Goal: Subscribe to service/newsletter

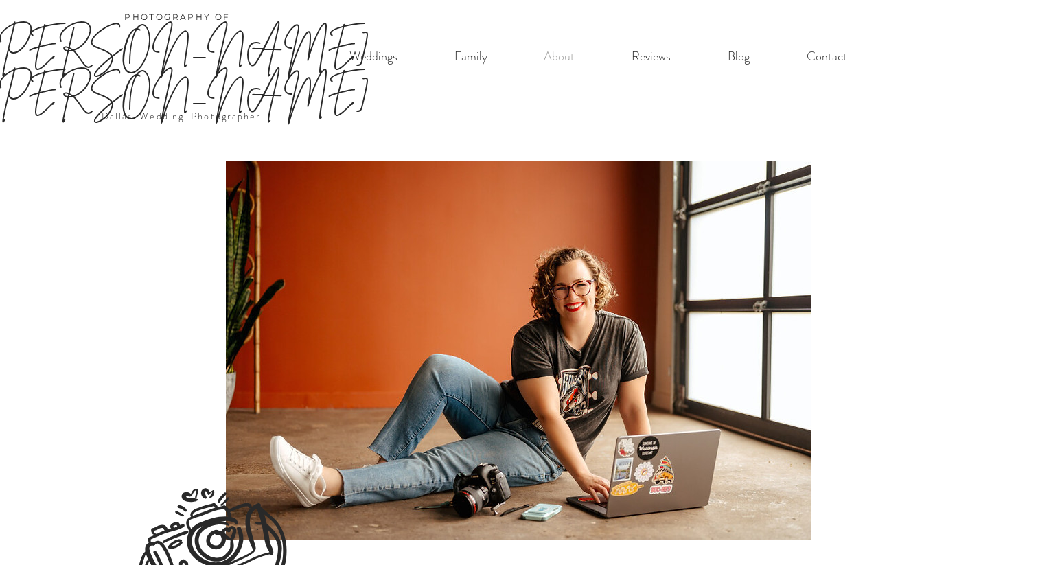
click at [370, 55] on p "[PERSON_NAME] [PERSON_NAME]" at bounding box center [177, 69] width 408 height 92
click at [371, 60] on p "[PERSON_NAME] [PERSON_NAME]" at bounding box center [177, 69] width 408 height 92
click at [467, 56] on p "Family" at bounding box center [471, 57] width 47 height 28
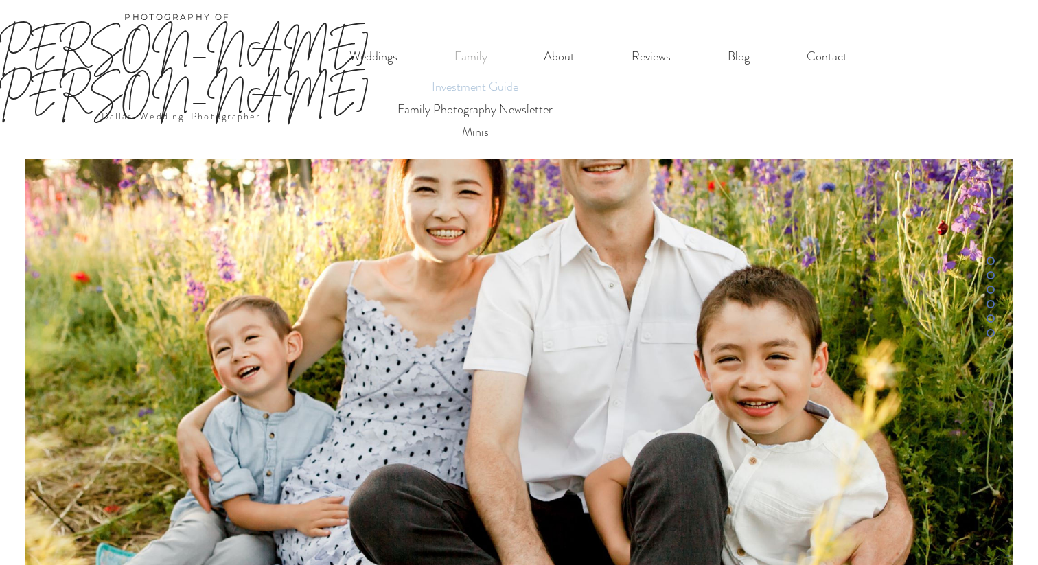
click at [476, 85] on p "Investment Guide" at bounding box center [475, 86] width 99 height 23
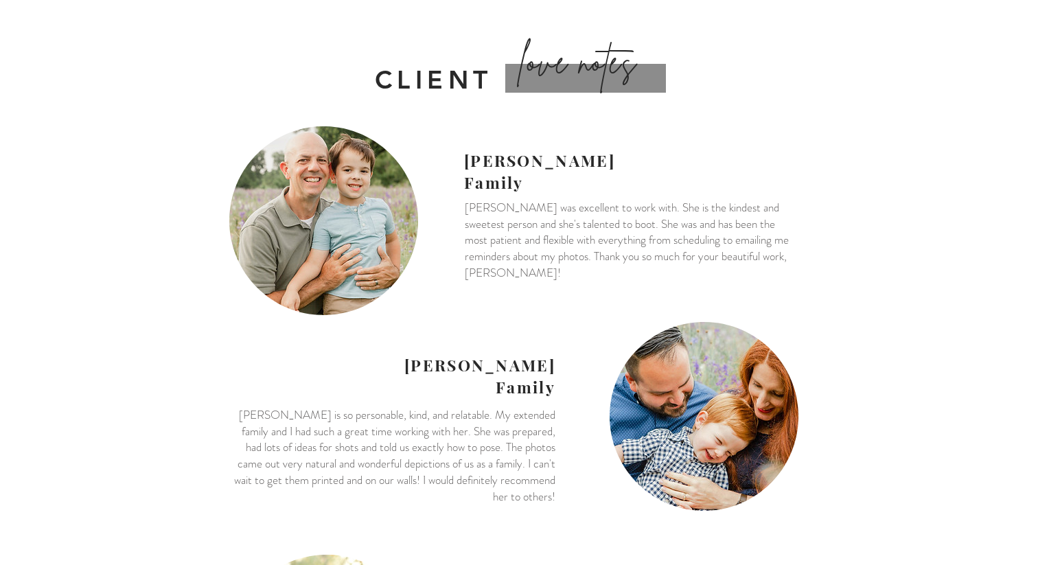
scroll to position [1975, 0]
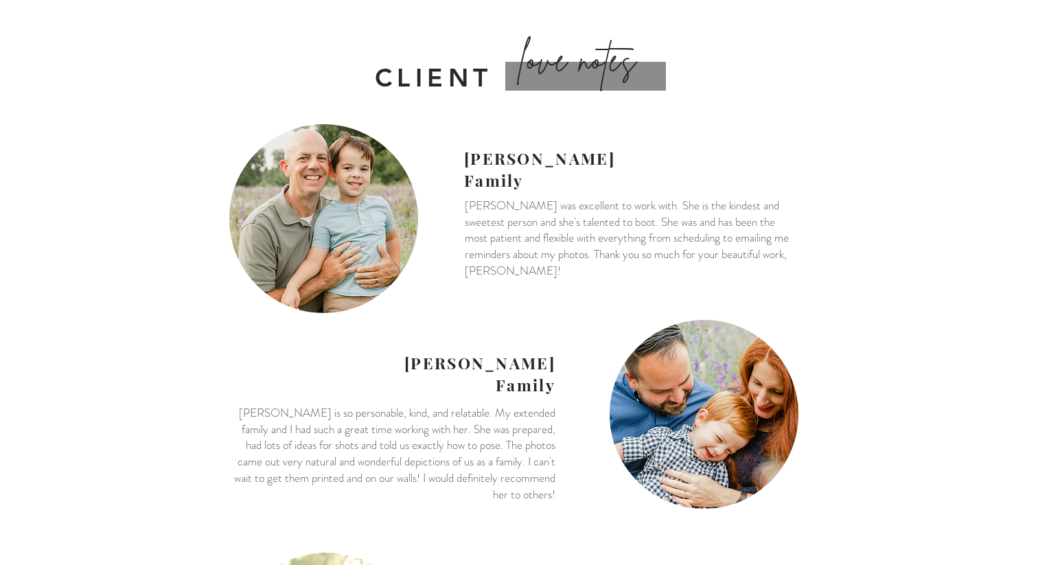
click at [677, 326] on img at bounding box center [703, 414] width 189 height 189
click at [463, 352] on span "[PERSON_NAME] Family" at bounding box center [479, 373] width 151 height 43
click at [314, 185] on img at bounding box center [323, 218] width 189 height 189
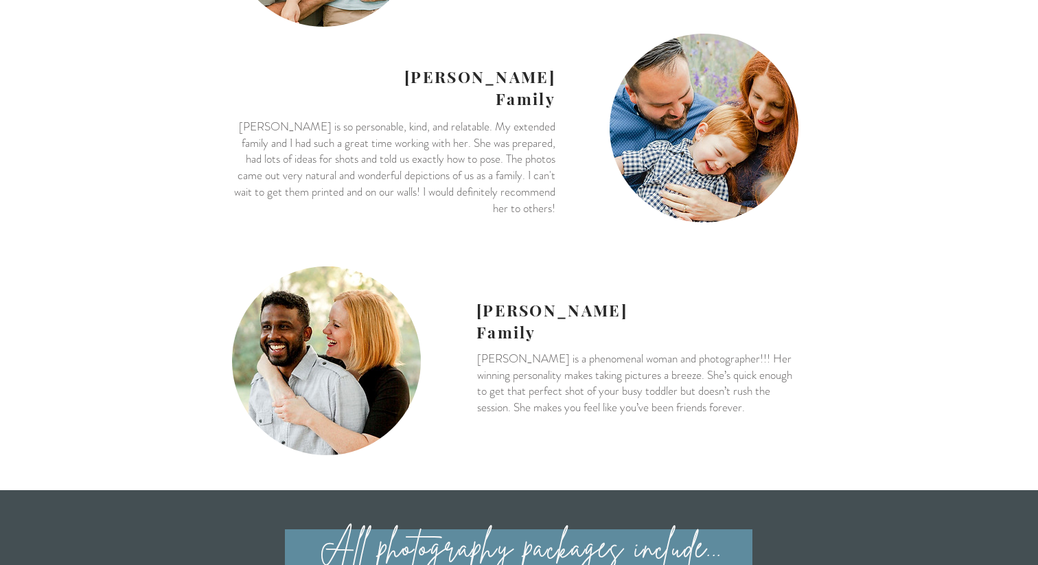
click at [335, 292] on img at bounding box center [326, 360] width 189 height 189
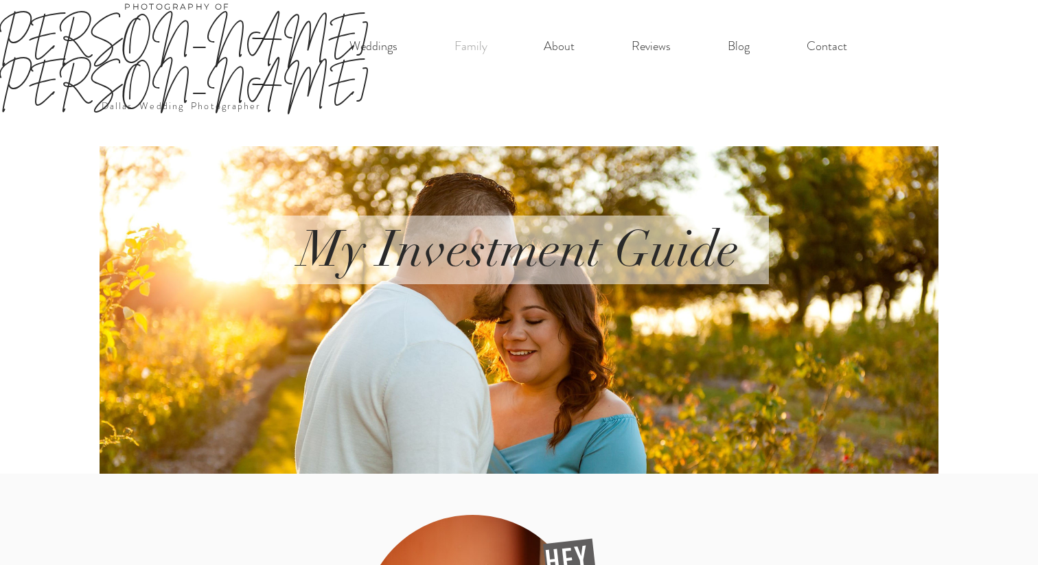
scroll to position [0, 0]
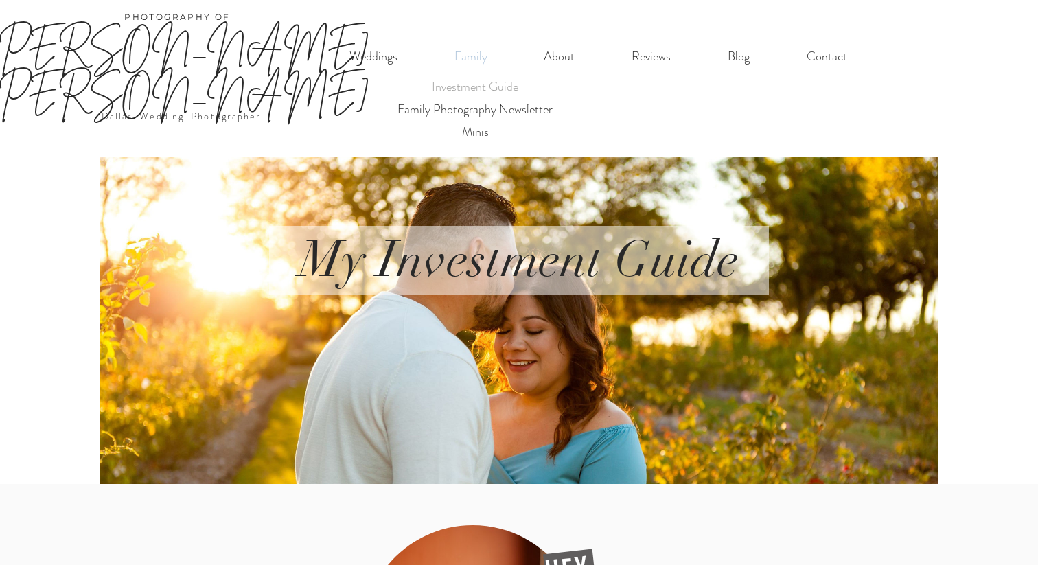
click at [469, 59] on p "Family" at bounding box center [471, 57] width 47 height 28
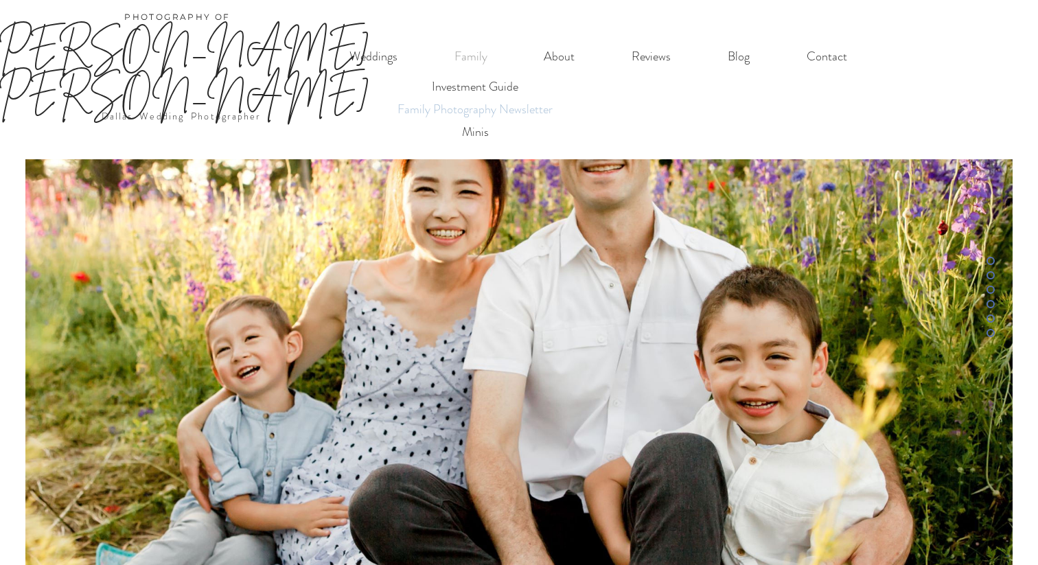
click at [474, 108] on p "Family Photography Newsletter" at bounding box center [474, 109] width 167 height 23
